Goal: Information Seeking & Learning: Learn about a topic

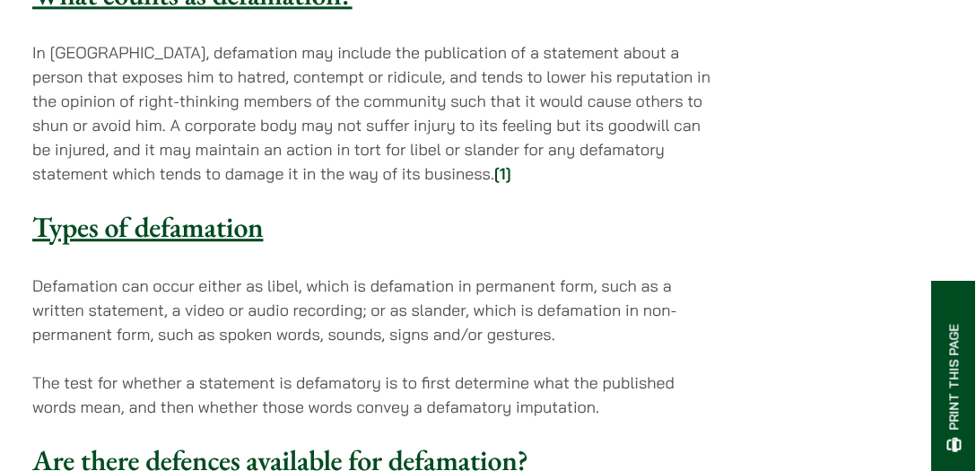
scroll to position [1229, 0]
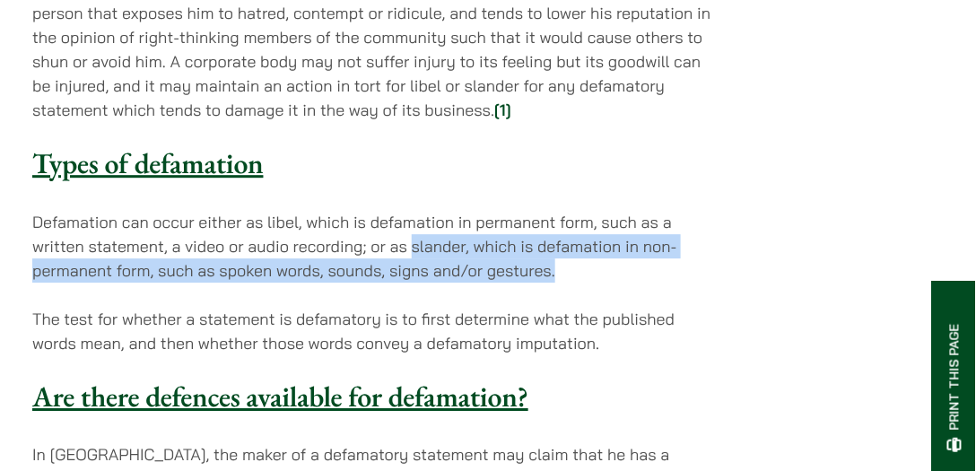
drag, startPoint x: 410, startPoint y: 179, endPoint x: 586, endPoint y: 206, distance: 178.7
click at [586, 210] on p "Defamation can occur either as libel, which is defamation in permanent form, su…" at bounding box center [373, 246] width 683 height 73
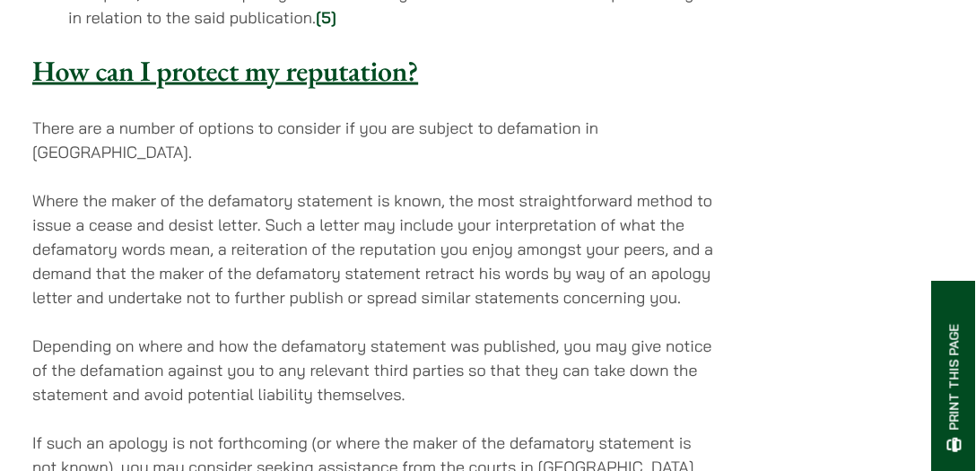
scroll to position [2459, 0]
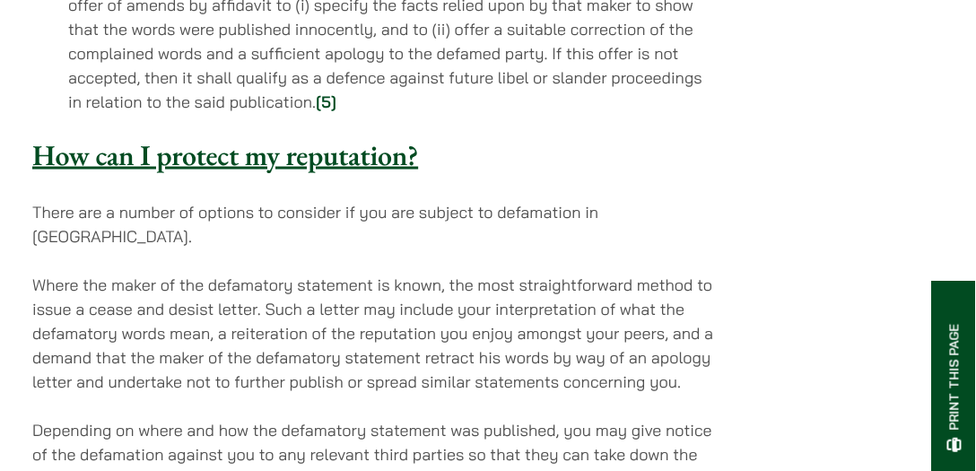
scroll to position [2408, 0]
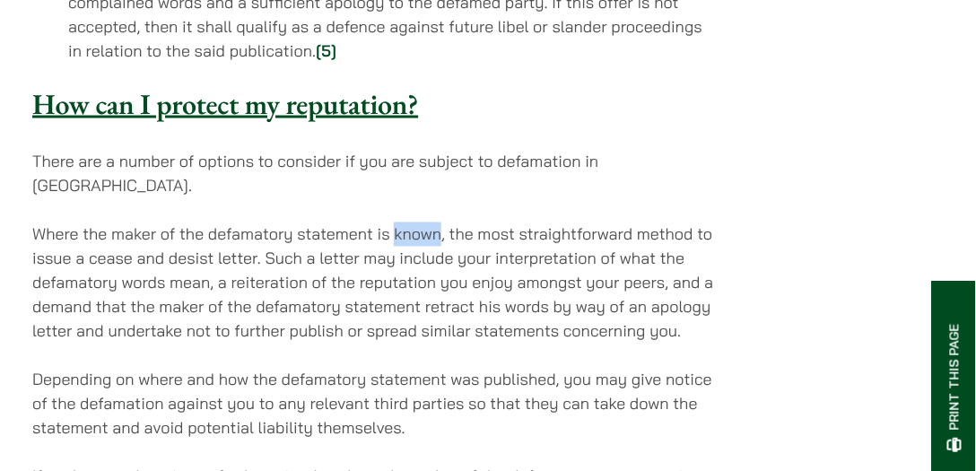
drag, startPoint x: 394, startPoint y: 148, endPoint x: 441, endPoint y: 154, distance: 47.9
click at [441, 222] on p "Where the maker of the defamatory statement is known, the most straightforward …" at bounding box center [373, 282] width 683 height 121
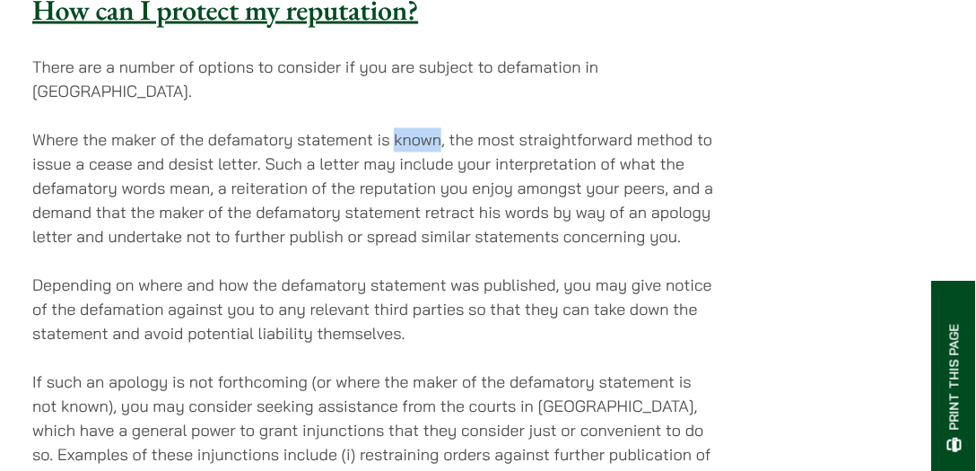
scroll to position [2511, 0]
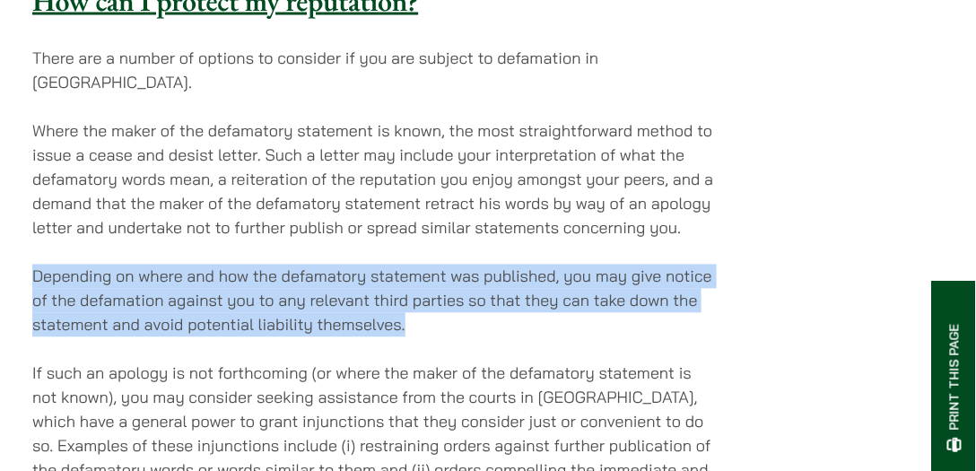
drag, startPoint x: 30, startPoint y: 184, endPoint x: 465, endPoint y: 240, distance: 438.6
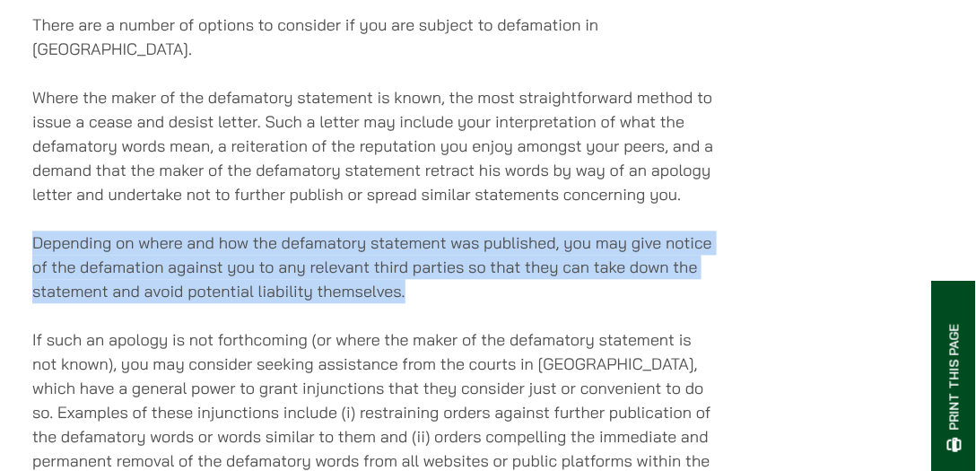
scroll to position [2562, 0]
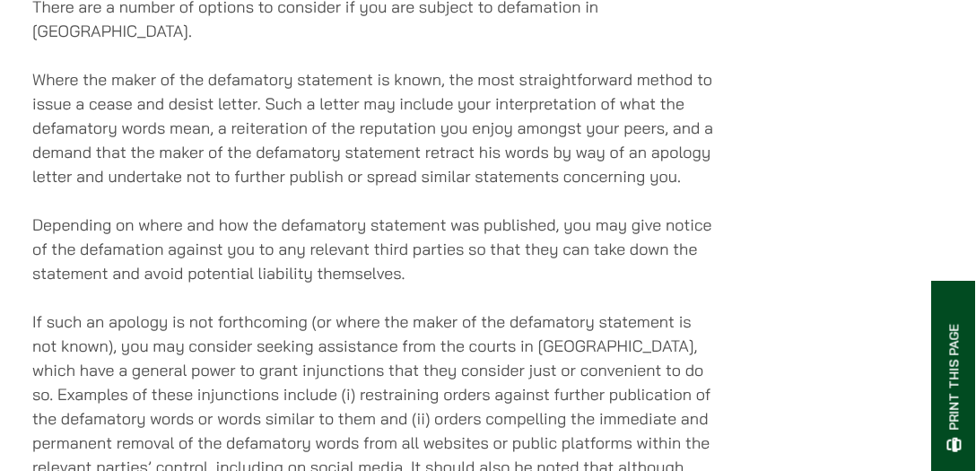
click at [404, 213] on p "Depending on where and how the defamatory statement was published, you may give…" at bounding box center [373, 249] width 683 height 73
click at [414, 213] on p "Depending on where and how the defamatory statement was published, you may give…" at bounding box center [373, 249] width 683 height 73
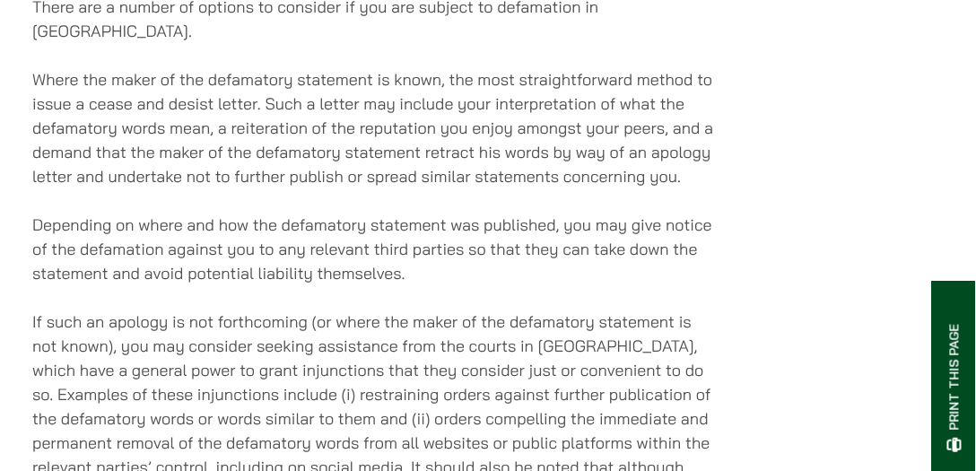
drag, startPoint x: 371, startPoint y: 160, endPoint x: 470, endPoint y: 161, distance: 98.7
click at [470, 213] on p "Depending on where and how the defamatory statement was published, you may give…" at bounding box center [373, 249] width 683 height 73
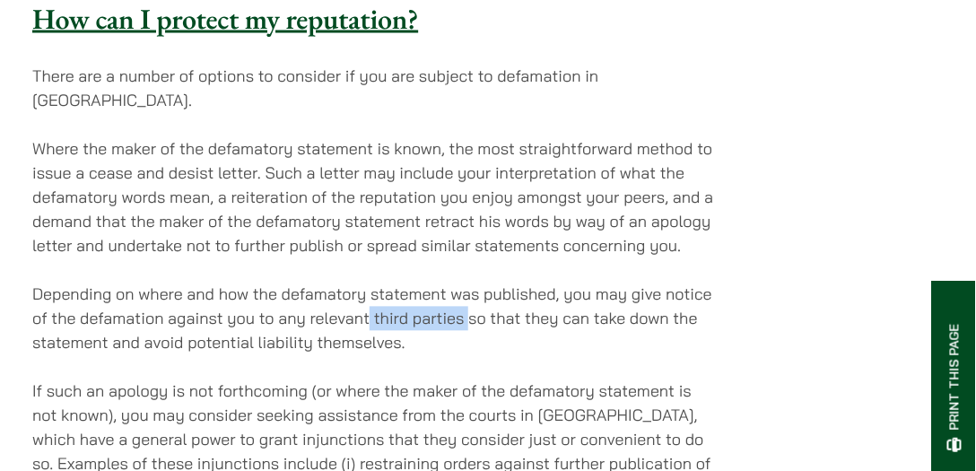
scroll to position [2511, 0]
